Goal: Book appointment/travel/reservation

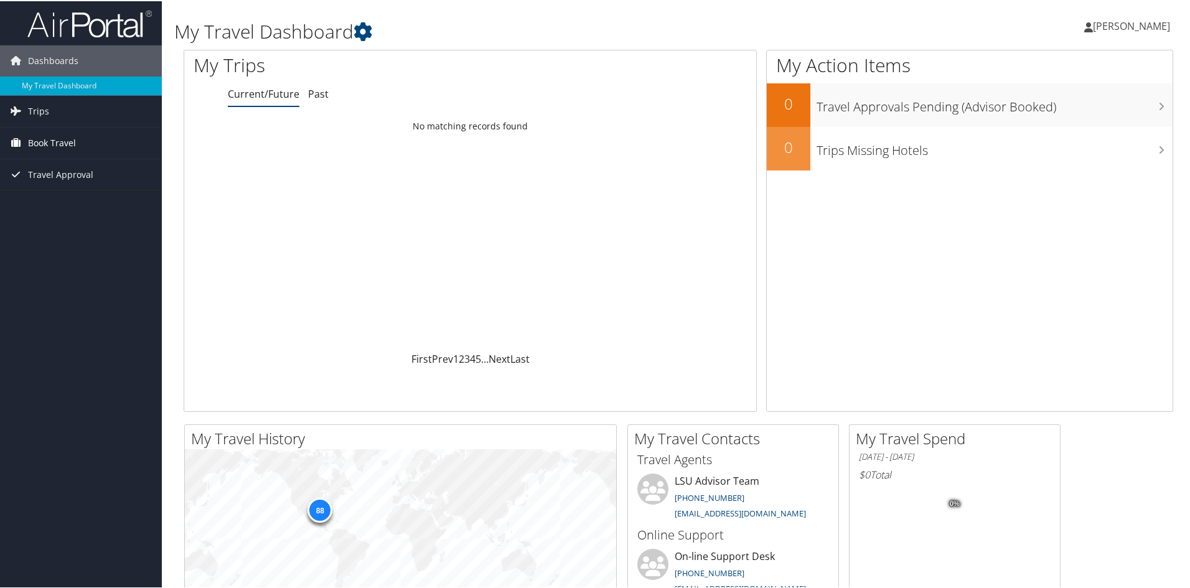
click at [49, 141] on span "Book Travel" at bounding box center [52, 141] width 48 height 31
click at [67, 185] on link "Book/Manage Online Trips" at bounding box center [81, 185] width 162 height 19
